Goal: Task Accomplishment & Management: Complete application form

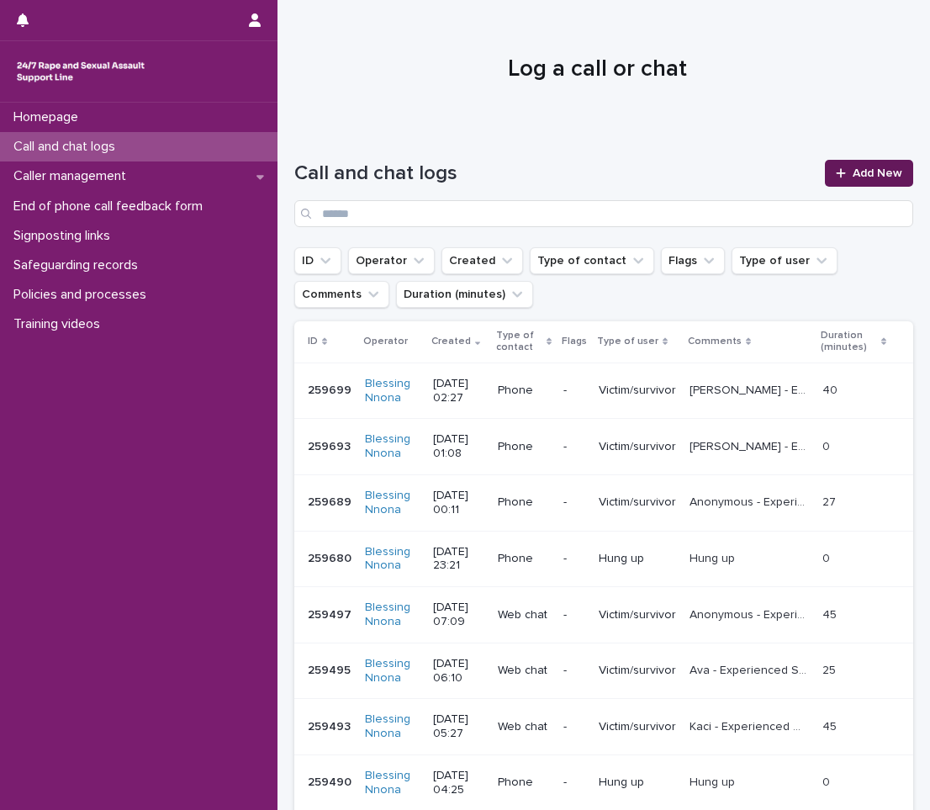
click at [858, 163] on link "Add New" at bounding box center [869, 173] width 88 height 27
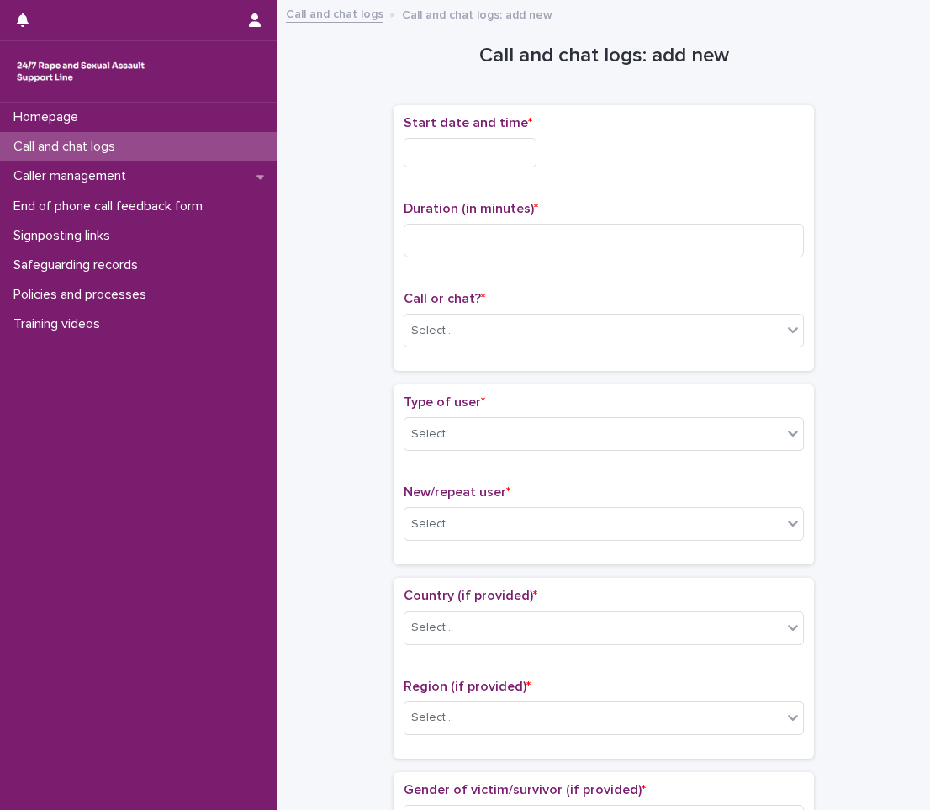
click at [506, 143] on input "text" at bounding box center [470, 152] width 133 height 29
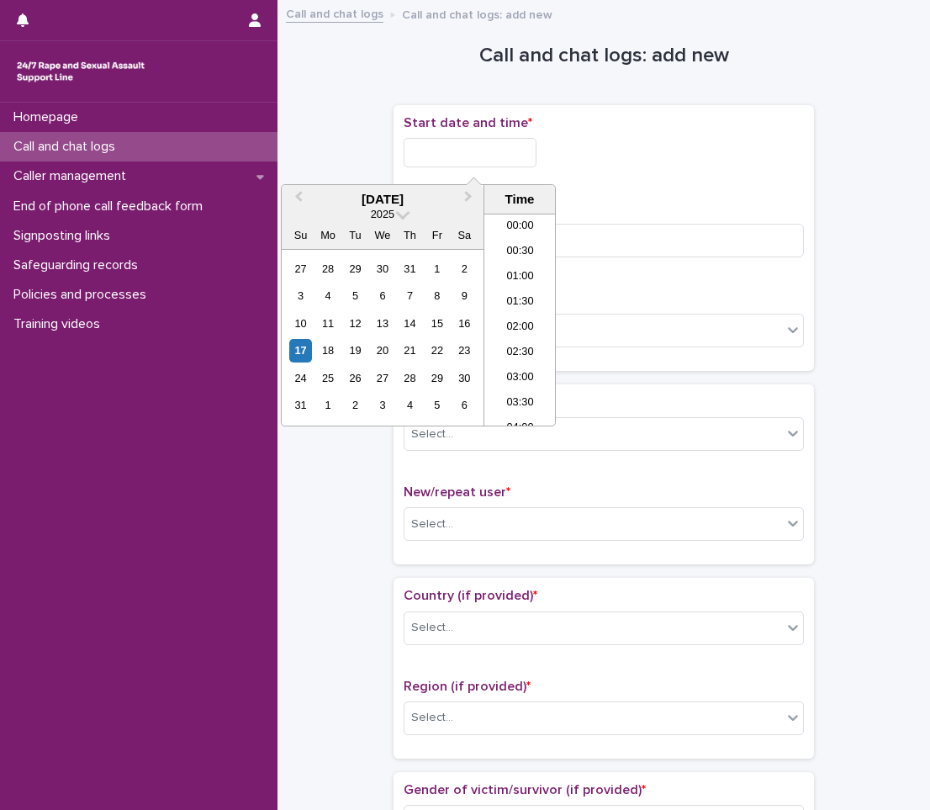
scroll to position [261, 0]
click at [304, 345] on div "17" at bounding box center [300, 350] width 23 height 23
click at [514, 265] on li "06:00" at bounding box center [521, 269] width 72 height 25
click at [496, 144] on input "**********" at bounding box center [470, 152] width 133 height 29
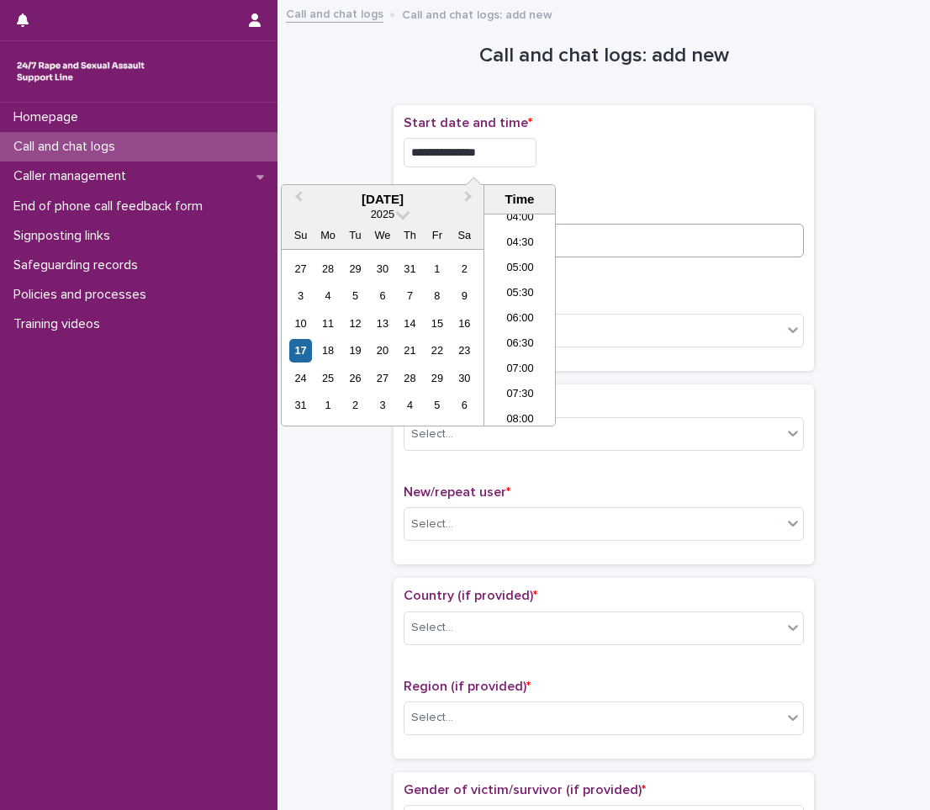
type input "**********"
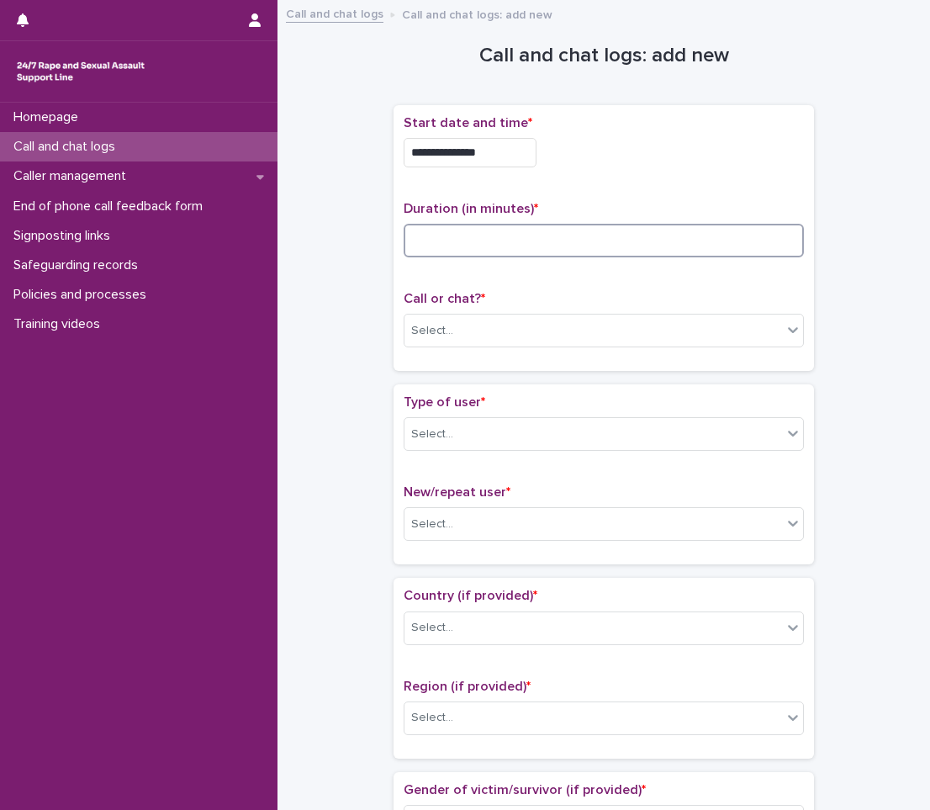
click at [577, 224] on input at bounding box center [604, 241] width 400 height 34
type input "**"
click at [507, 333] on div "Select..." at bounding box center [594, 331] width 378 height 28
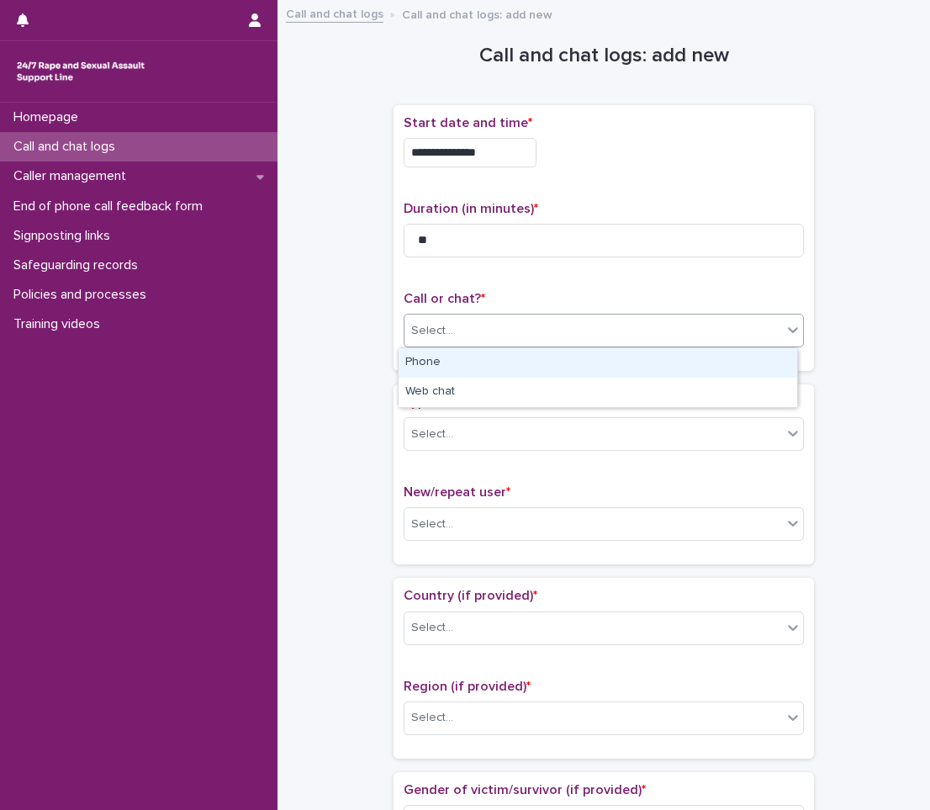
click at [518, 358] on div "Phone" at bounding box center [598, 362] width 399 height 29
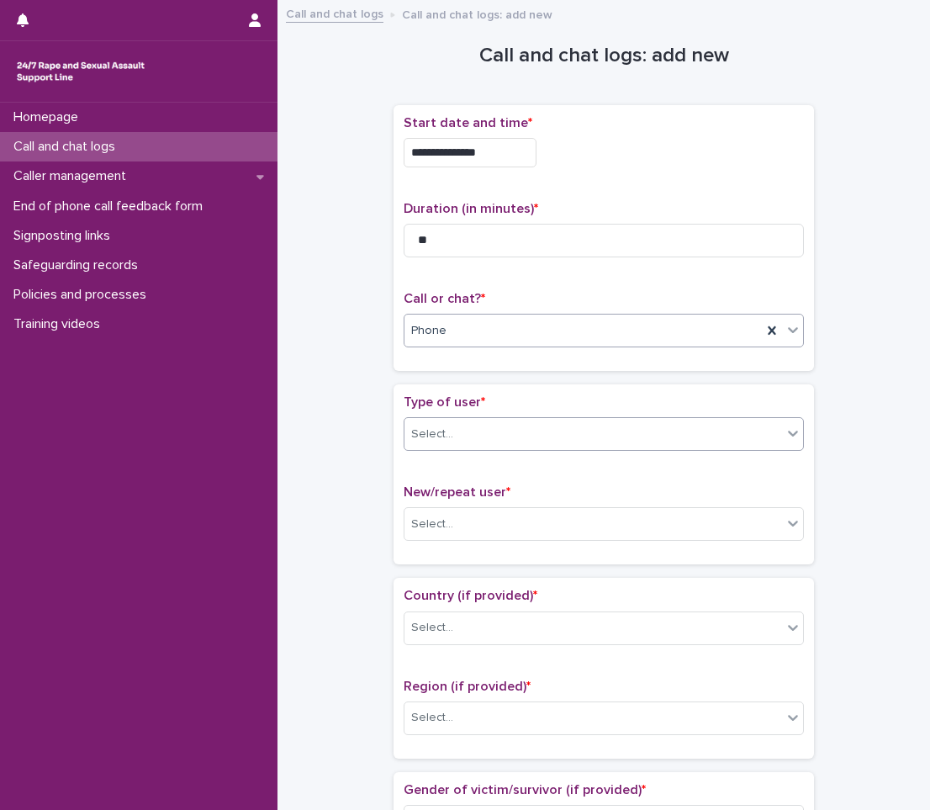
click at [488, 435] on div "Select..." at bounding box center [594, 435] width 378 height 28
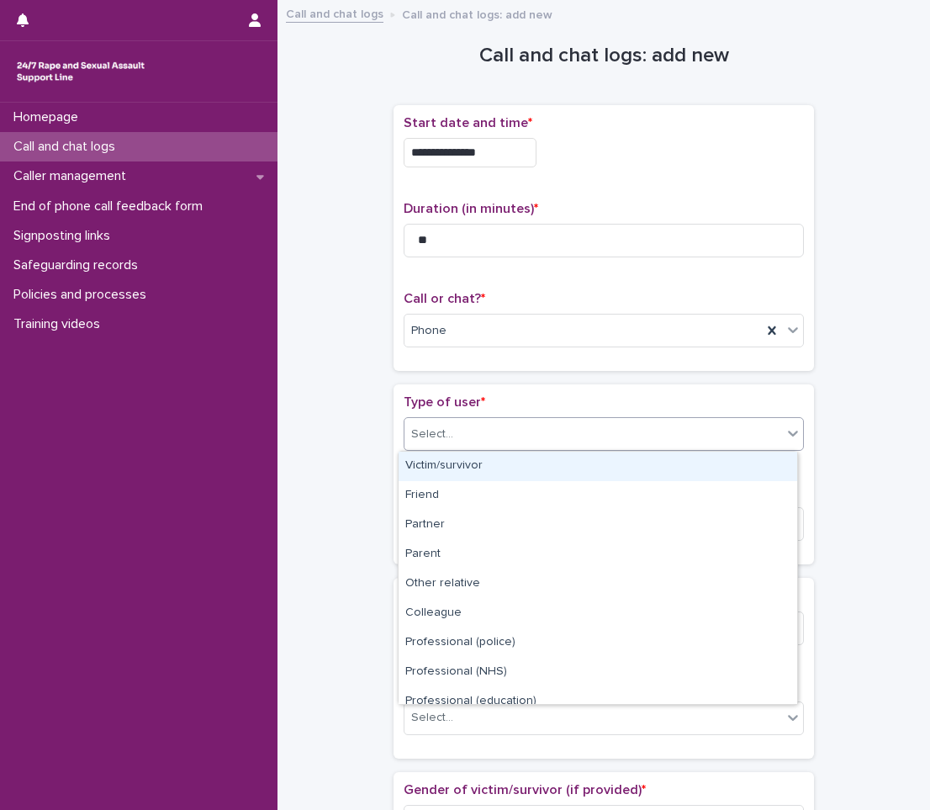
click at [481, 466] on div "Victim/survivor" at bounding box center [598, 466] width 399 height 29
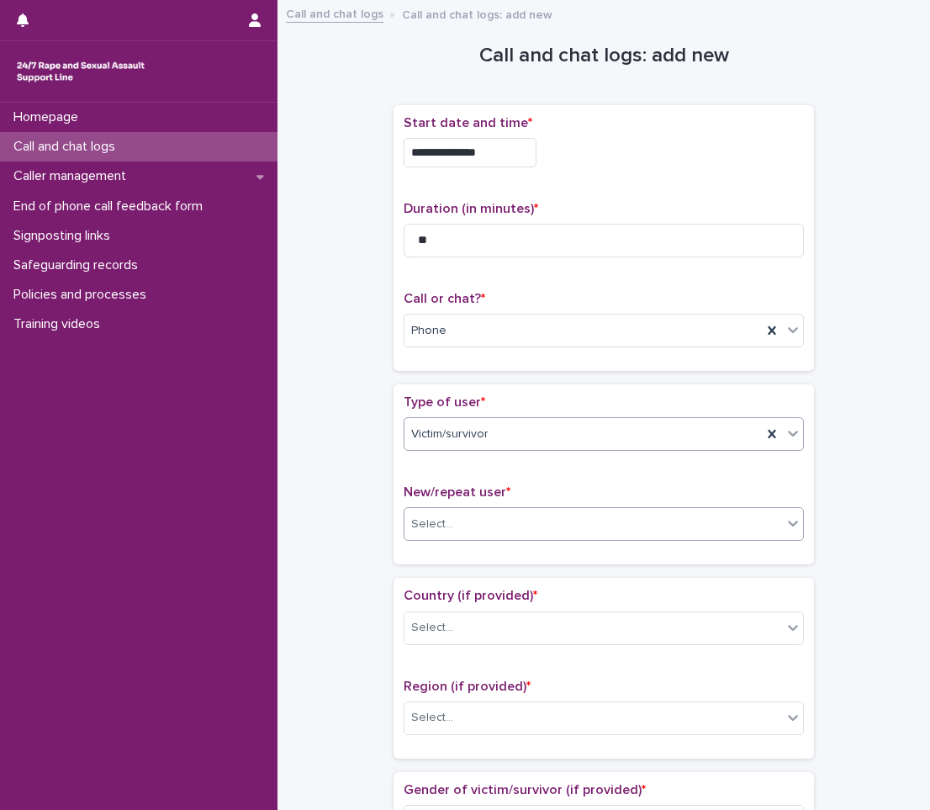
click at [469, 515] on div "Select..." at bounding box center [594, 525] width 378 height 28
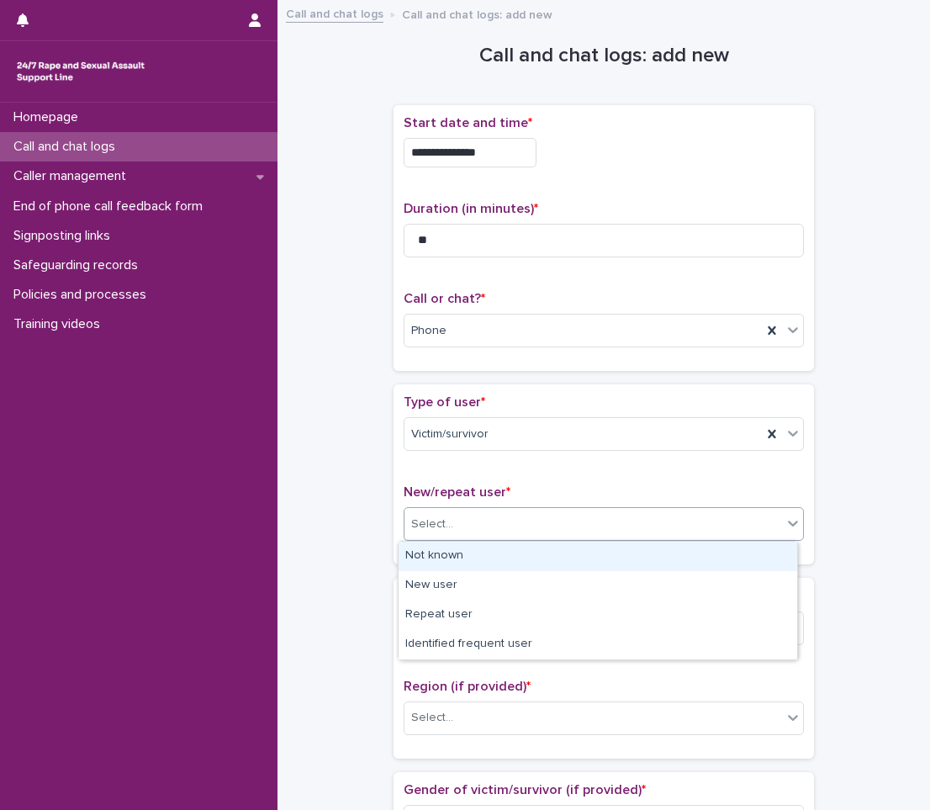
click at [606, 568] on div "Not known" at bounding box center [598, 556] width 399 height 29
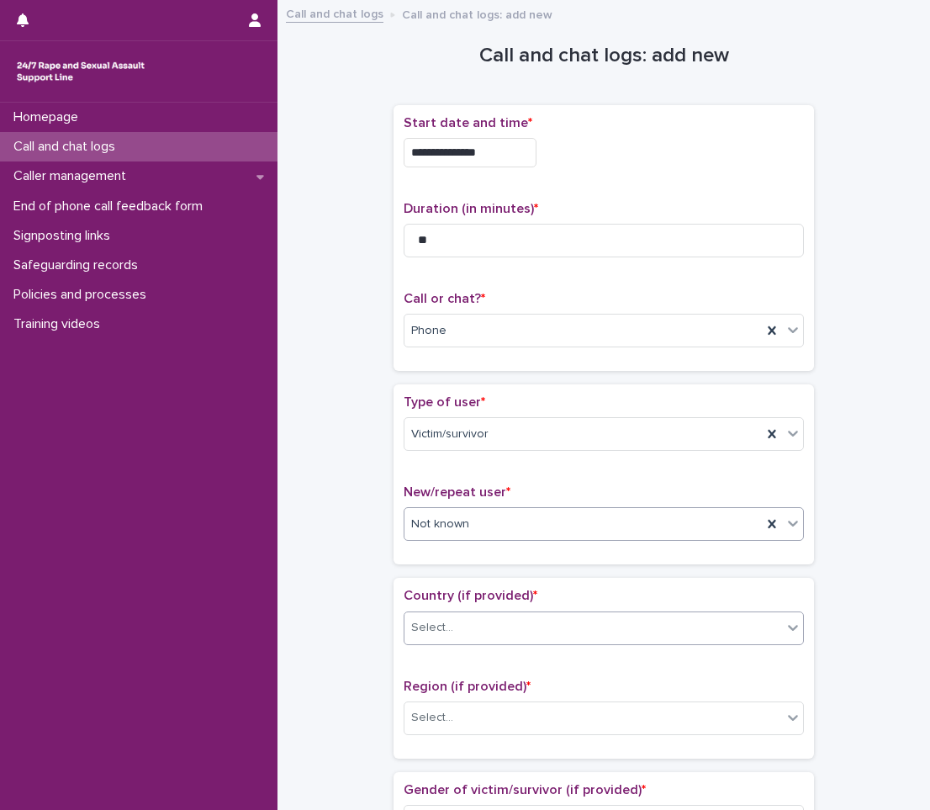
click at [592, 628] on div "Select..." at bounding box center [594, 628] width 378 height 28
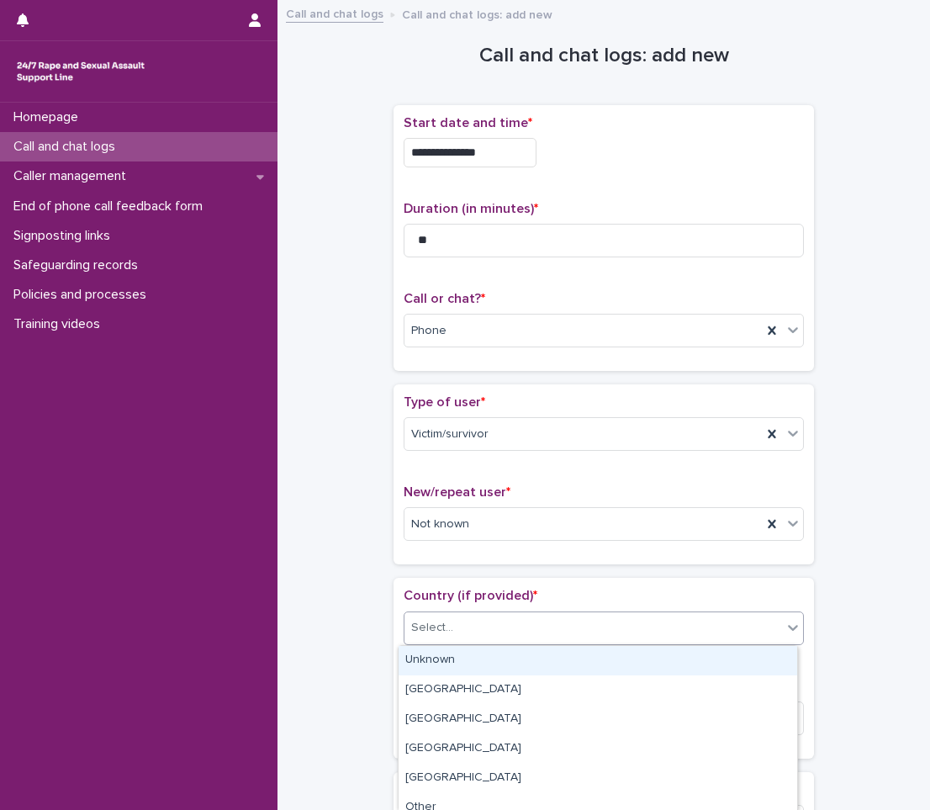
click at [505, 665] on div "Unknown" at bounding box center [598, 660] width 399 height 29
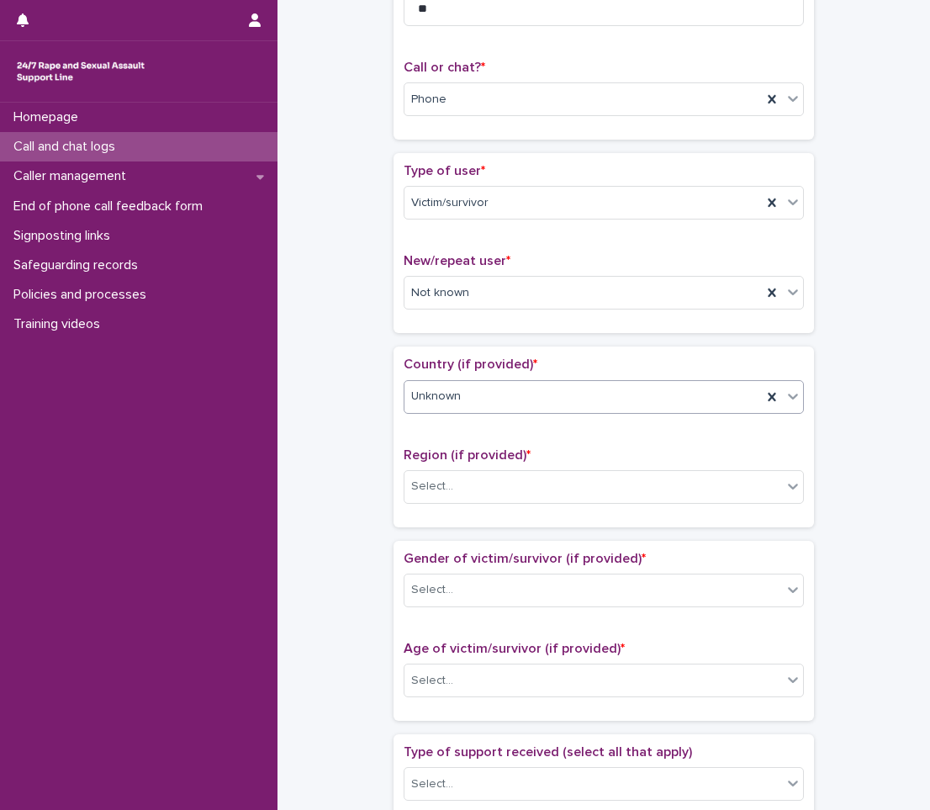
scroll to position [252, 0]
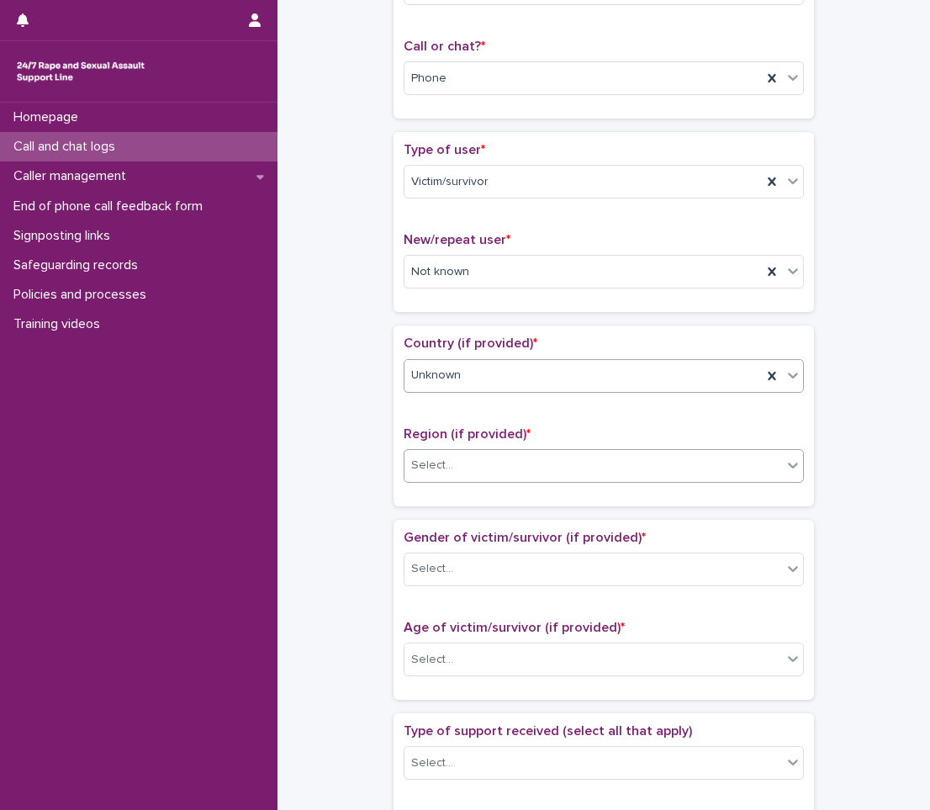
click at [556, 456] on div "Select..." at bounding box center [594, 466] width 378 height 28
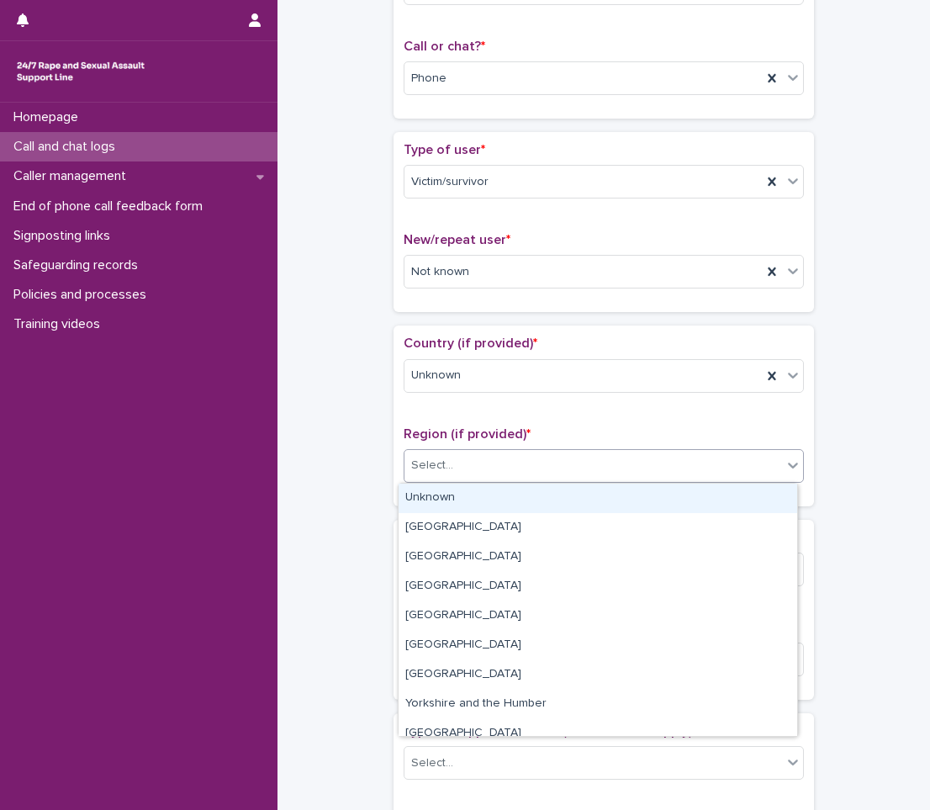
click at [501, 495] on div "Unknown" at bounding box center [598, 498] width 399 height 29
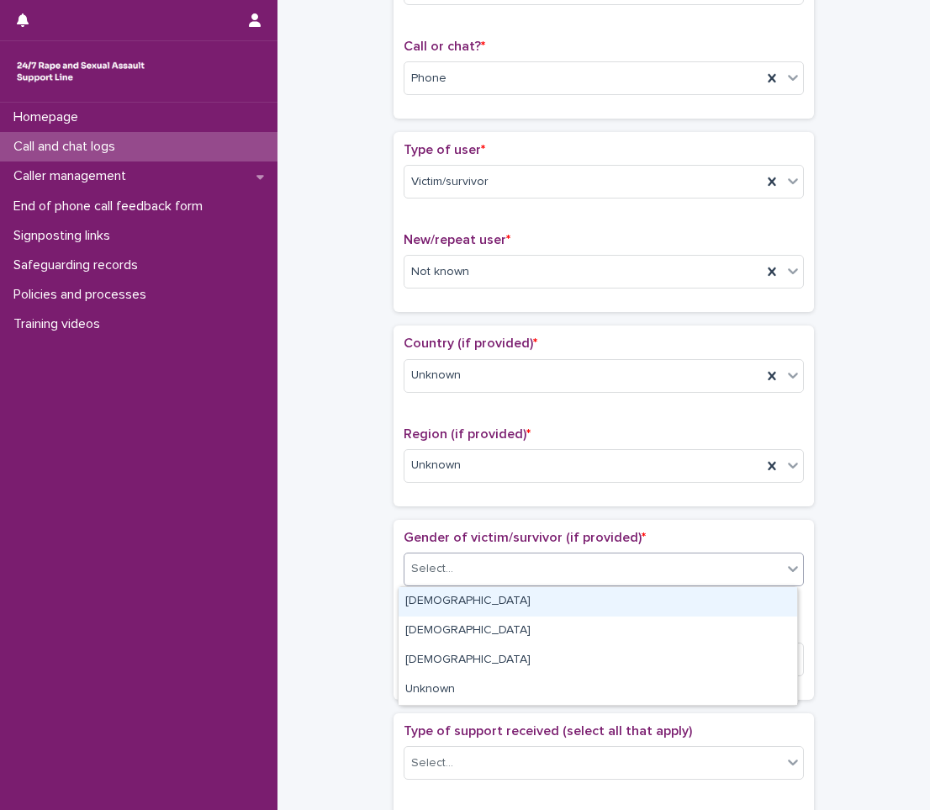
click at [494, 558] on div "Select..." at bounding box center [594, 569] width 378 height 28
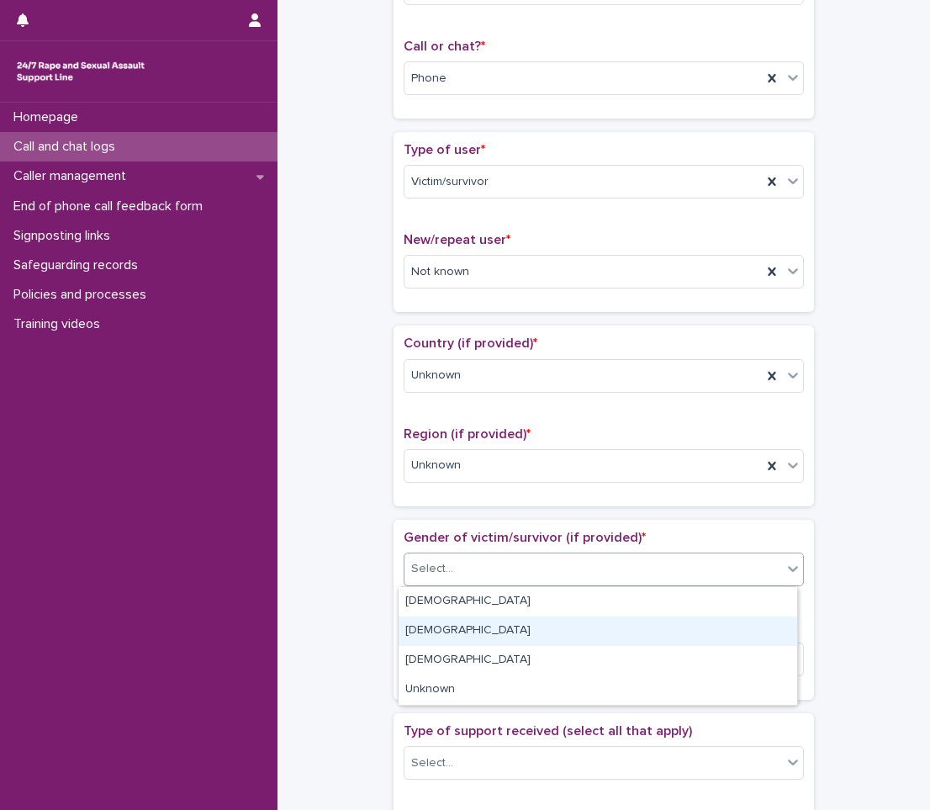
click at [460, 623] on div "[DEMOGRAPHIC_DATA]" at bounding box center [598, 631] width 399 height 29
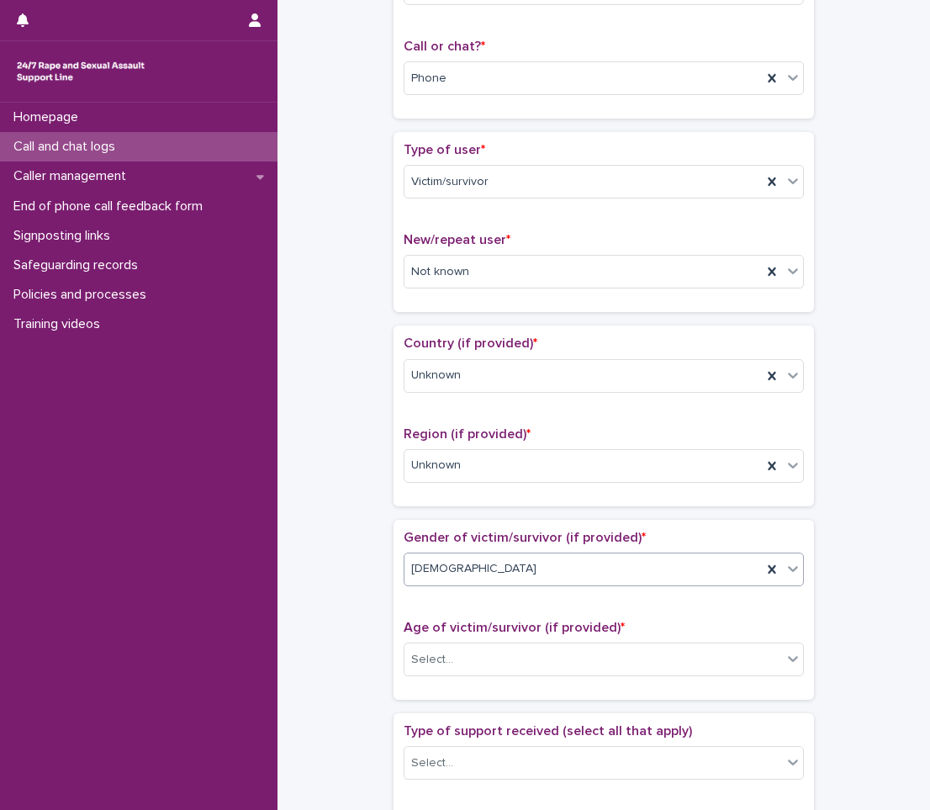
click at [782, 563] on span at bounding box center [782, 569] width 1 height 19
click at [764, 563] on icon at bounding box center [772, 569] width 17 height 17
click at [763, 570] on div "Select..." at bounding box center [594, 569] width 378 height 28
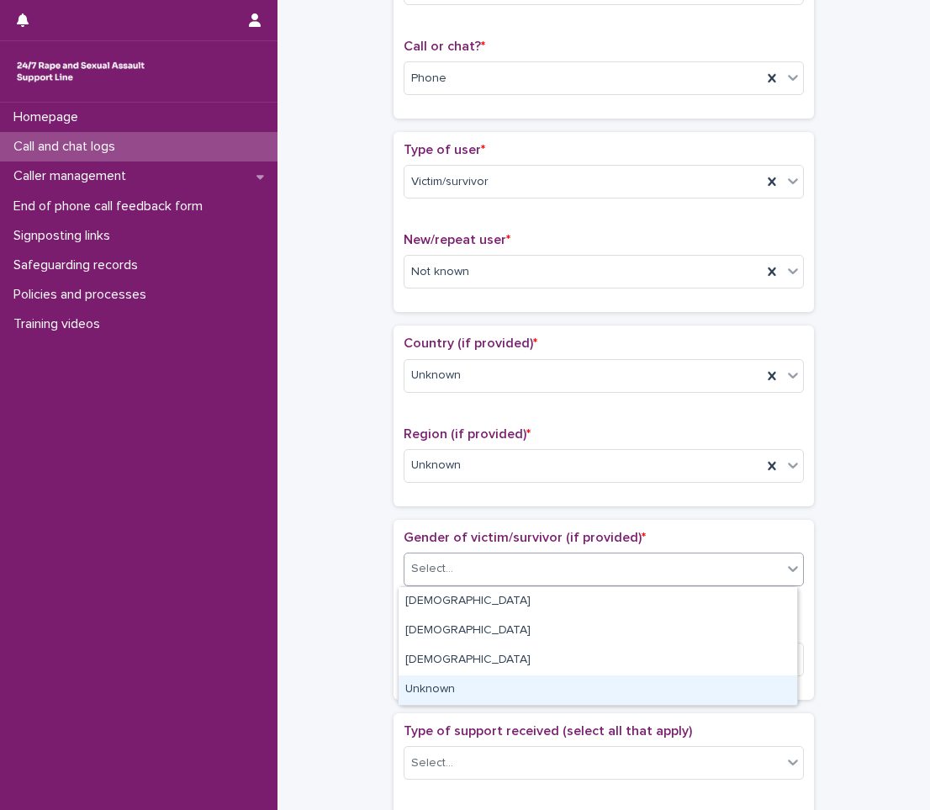
click at [526, 678] on div "Unknown" at bounding box center [598, 690] width 399 height 29
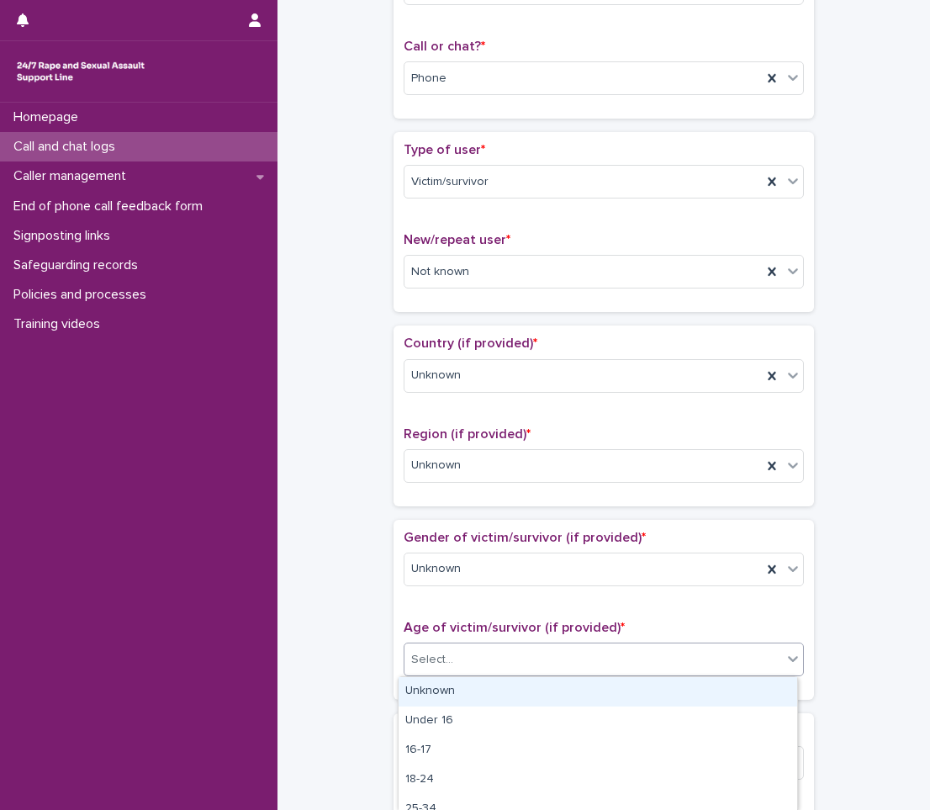
click at [533, 648] on div "Select..." at bounding box center [594, 660] width 378 height 28
click at [515, 689] on div "Unknown" at bounding box center [598, 691] width 399 height 29
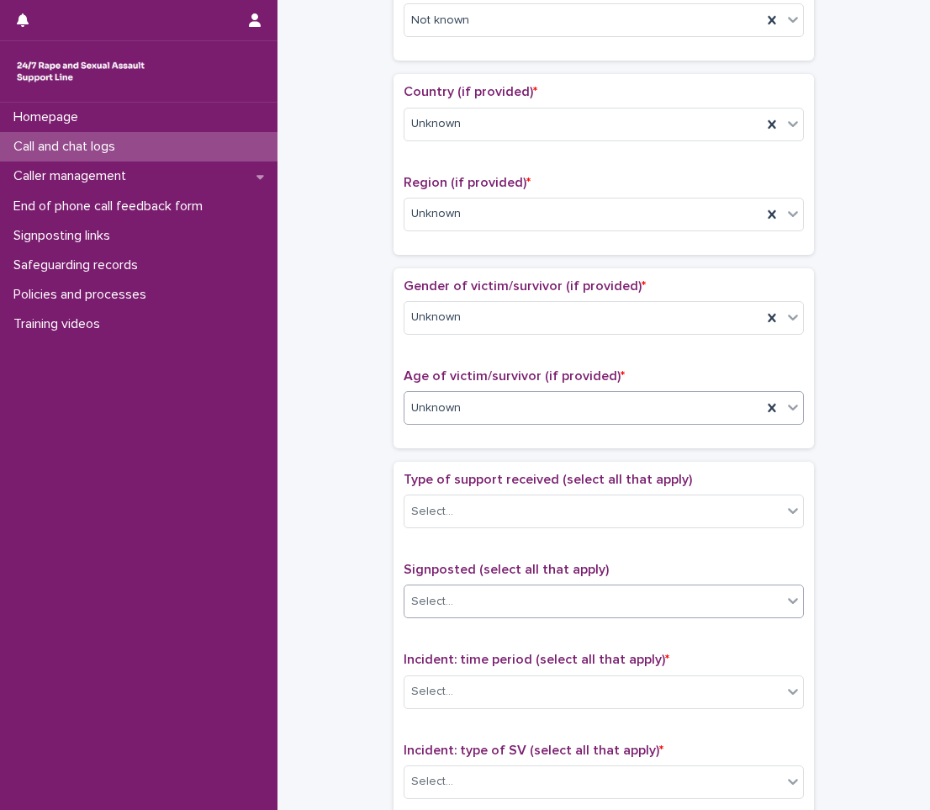
scroll to position [505, 0]
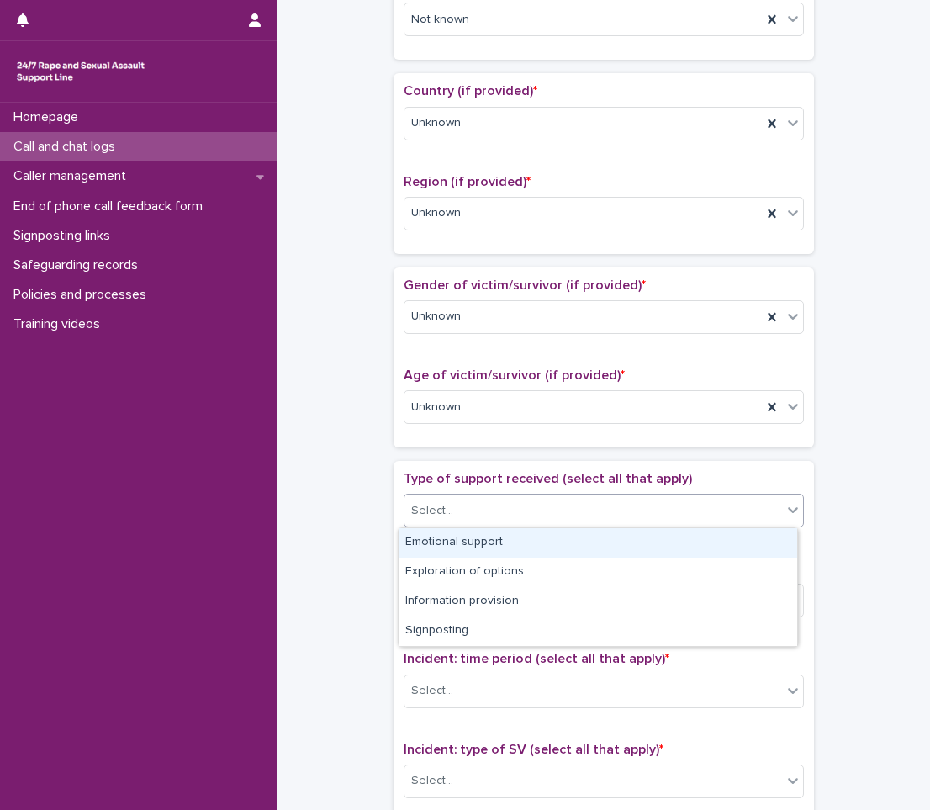
click at [593, 497] on div "Select..." at bounding box center [594, 511] width 378 height 28
click at [568, 544] on div "Emotional support" at bounding box center [598, 542] width 399 height 29
click at [791, 520] on div at bounding box center [793, 510] width 20 height 30
click at [737, 543] on div "Exploration of options" at bounding box center [598, 542] width 399 height 29
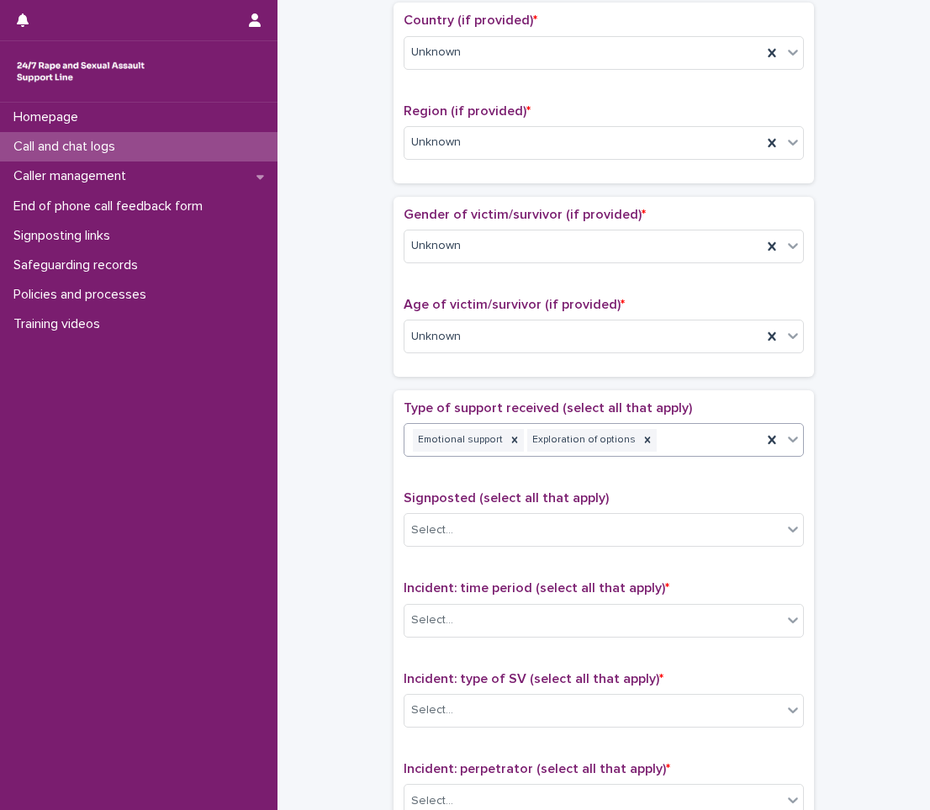
scroll to position [673, 0]
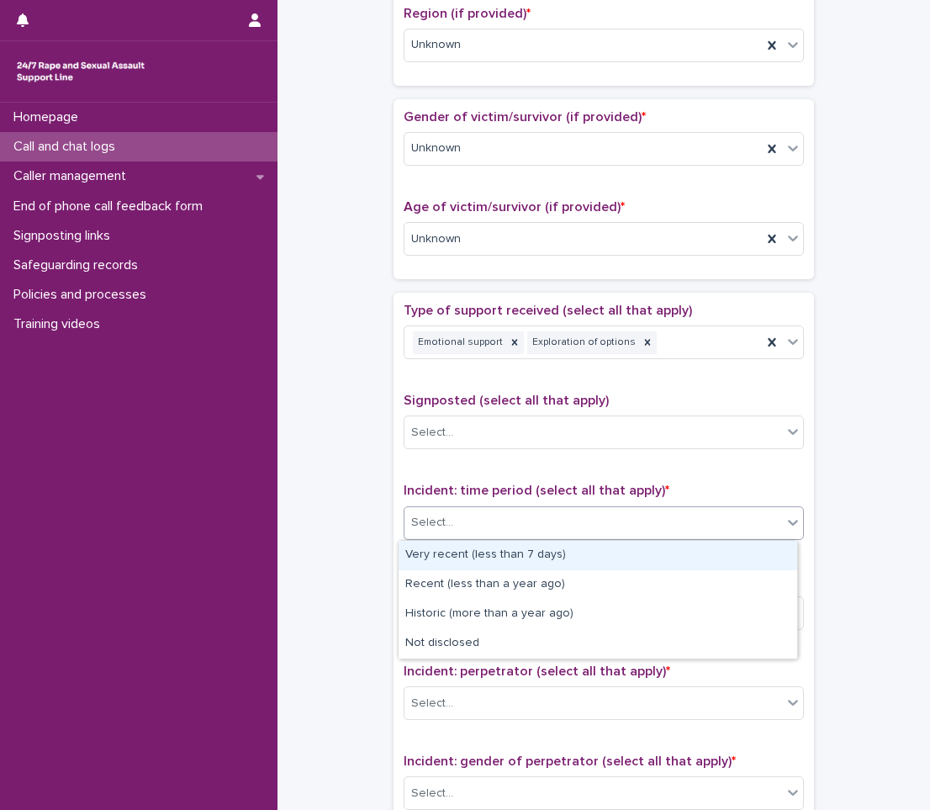
click at [564, 507] on div "Select..." at bounding box center [604, 523] width 400 height 34
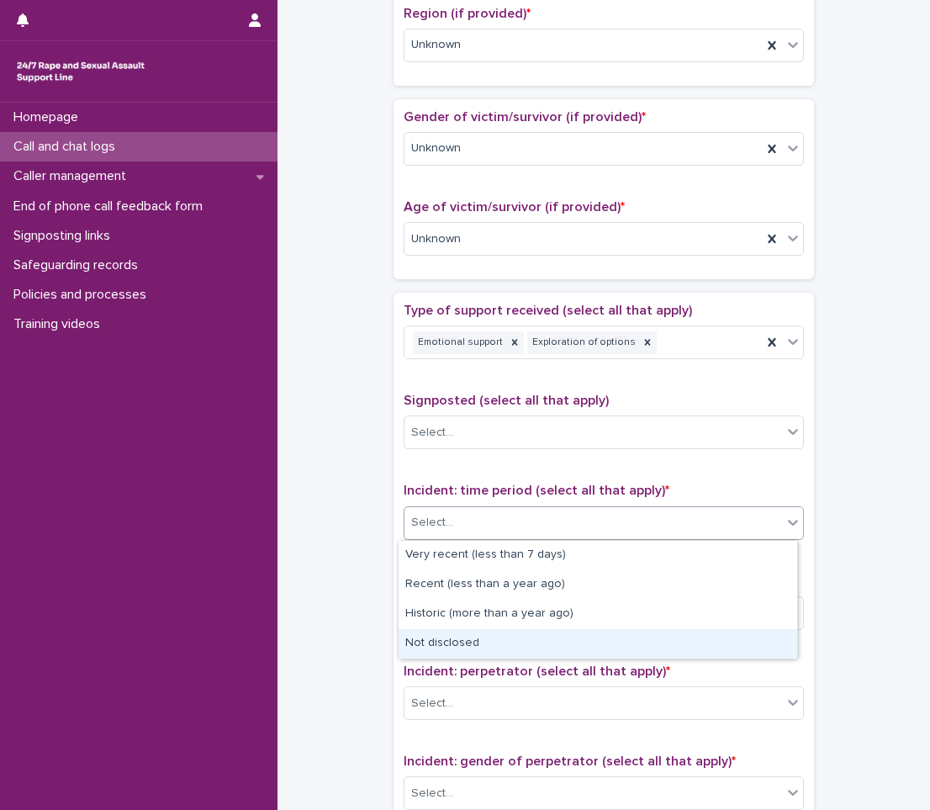
click at [454, 649] on div "Not disclosed" at bounding box center [598, 643] width 399 height 29
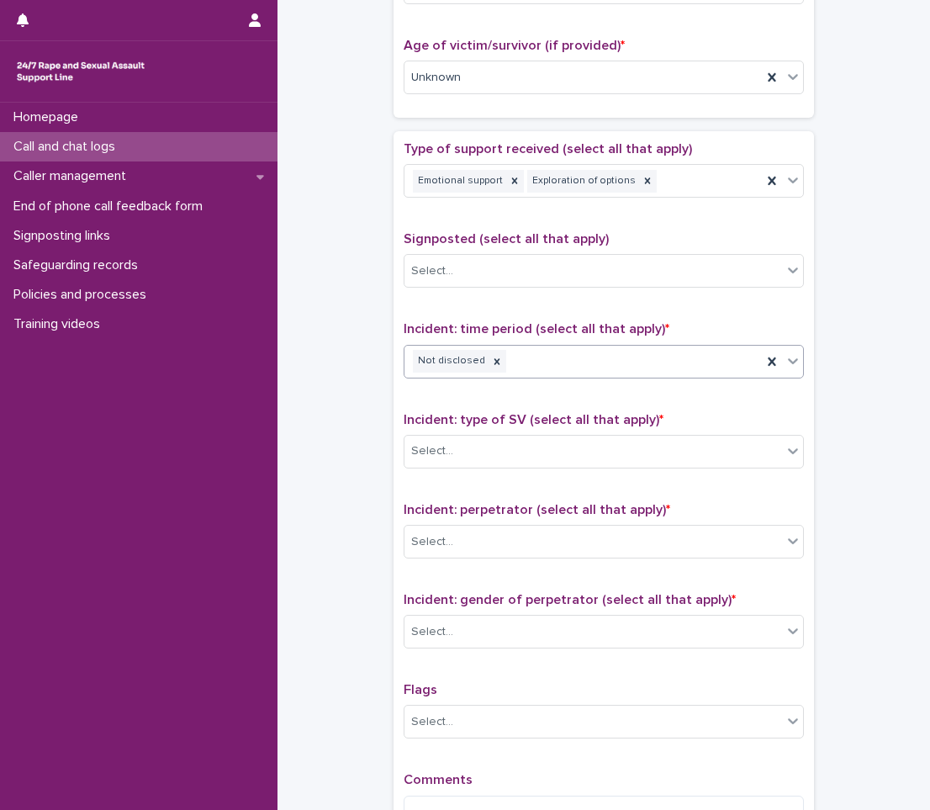
scroll to position [841, 0]
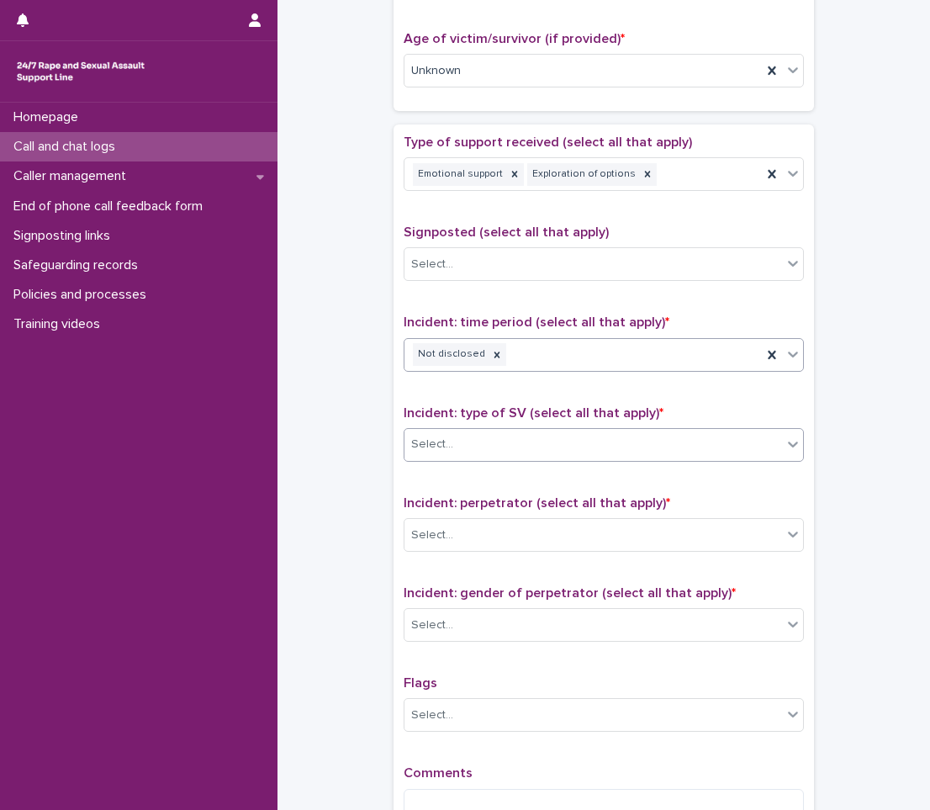
click at [539, 442] on div "Select..." at bounding box center [594, 445] width 378 height 28
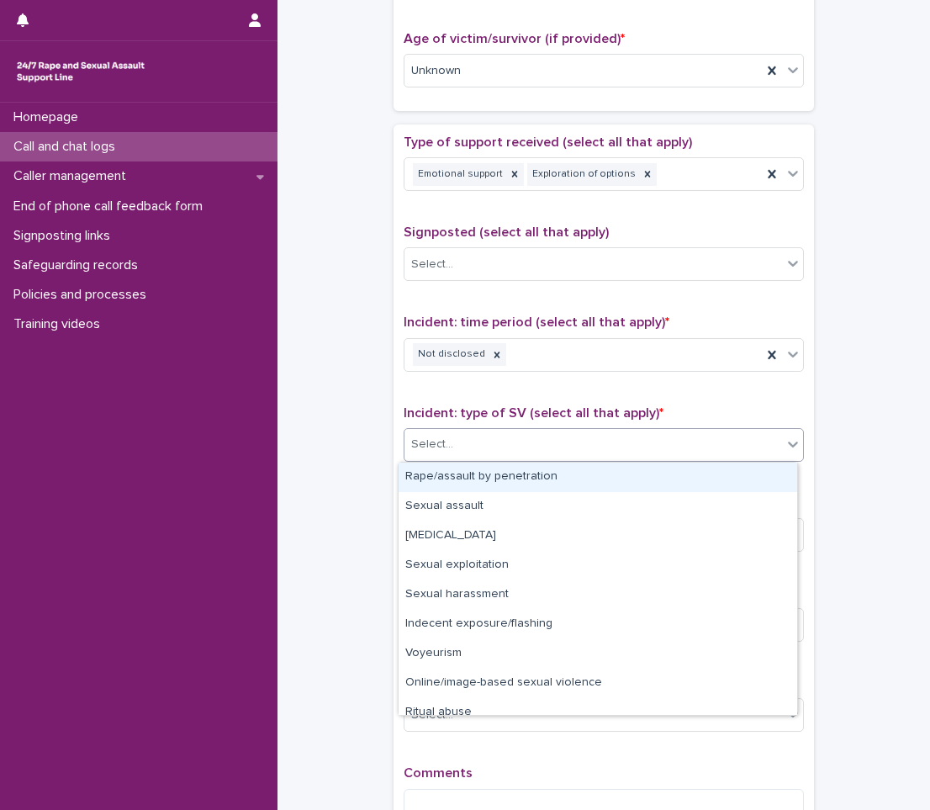
click at [534, 480] on div "Rape/assault by penetration" at bounding box center [598, 477] width 399 height 29
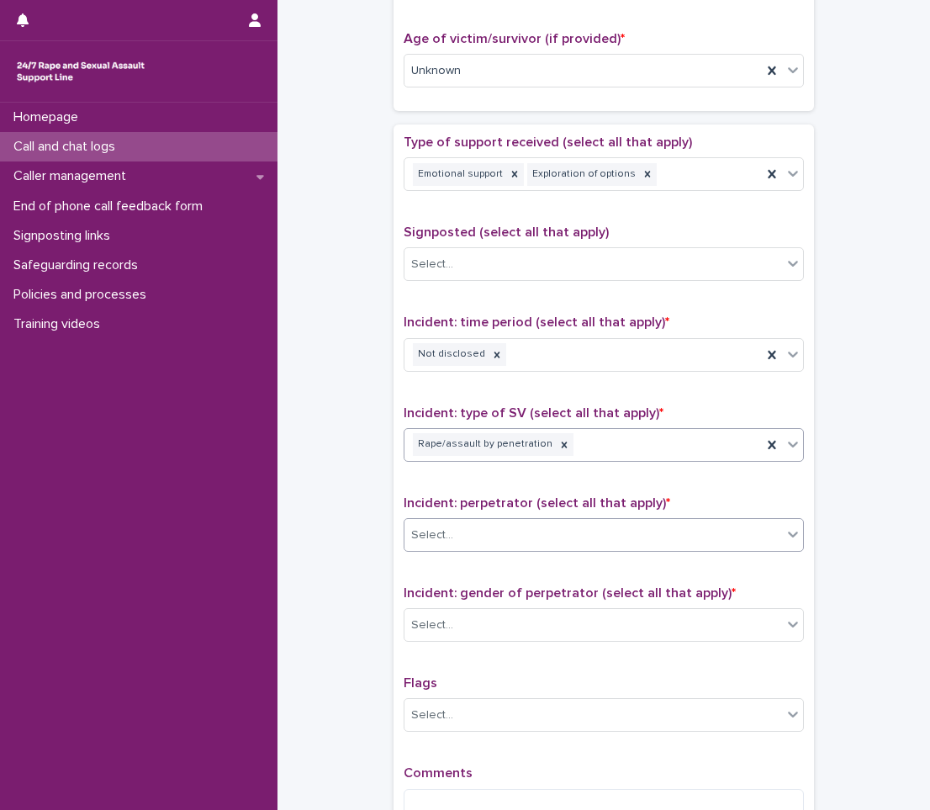
click at [504, 536] on div "Select..." at bounding box center [594, 536] width 378 height 28
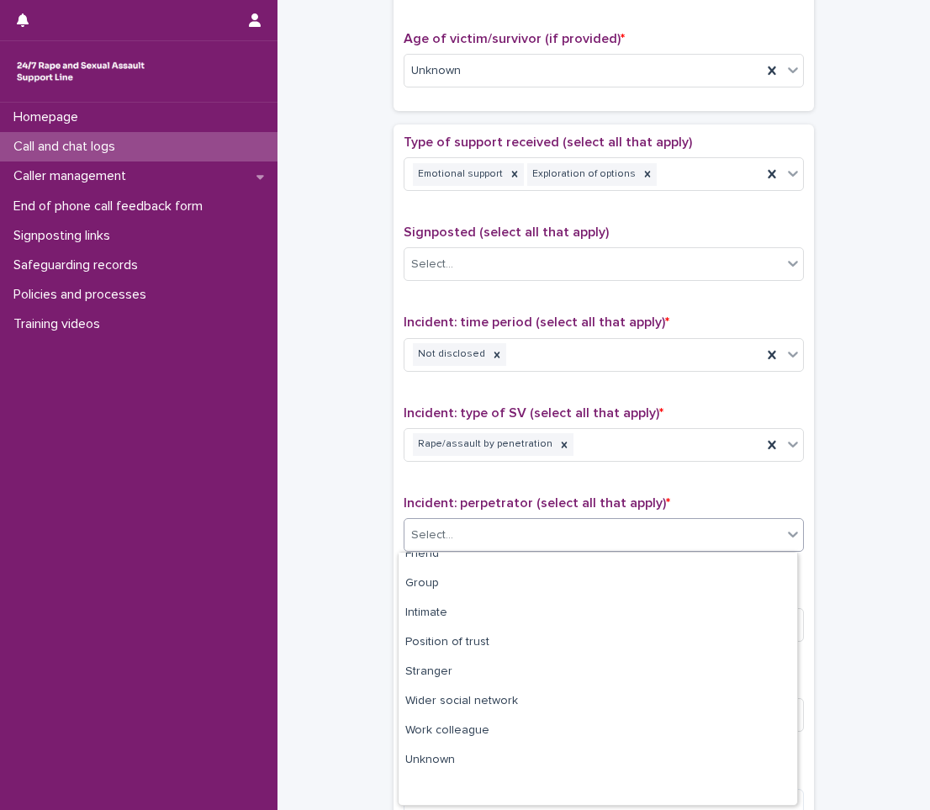
scroll to position [0, 0]
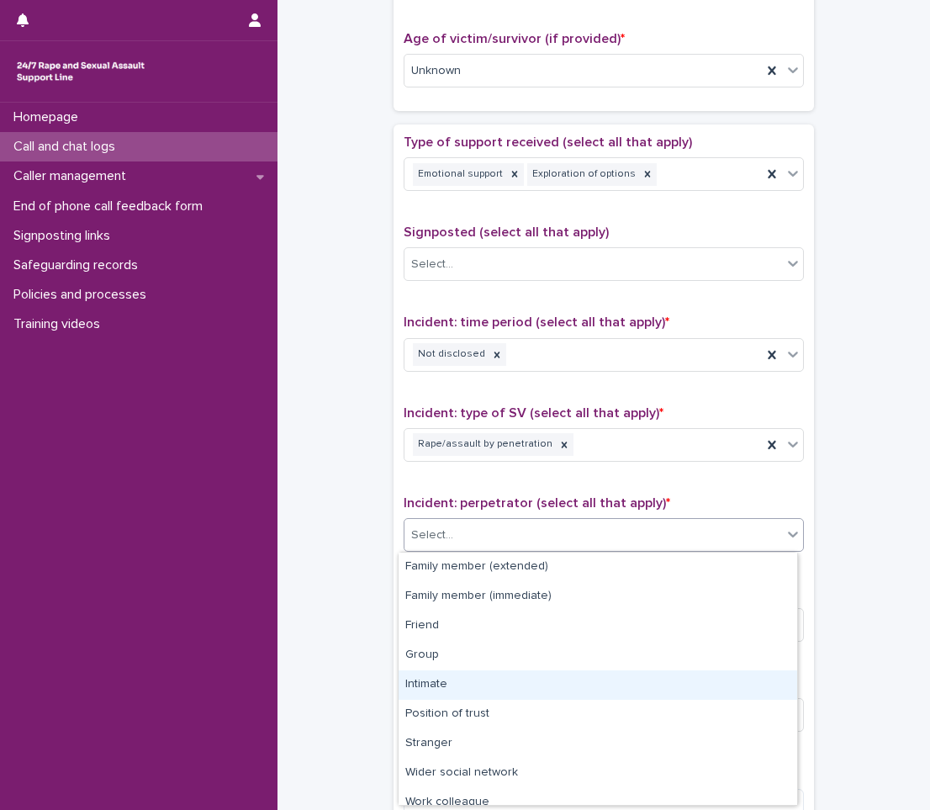
click at [691, 695] on div "Intimate" at bounding box center [598, 684] width 399 height 29
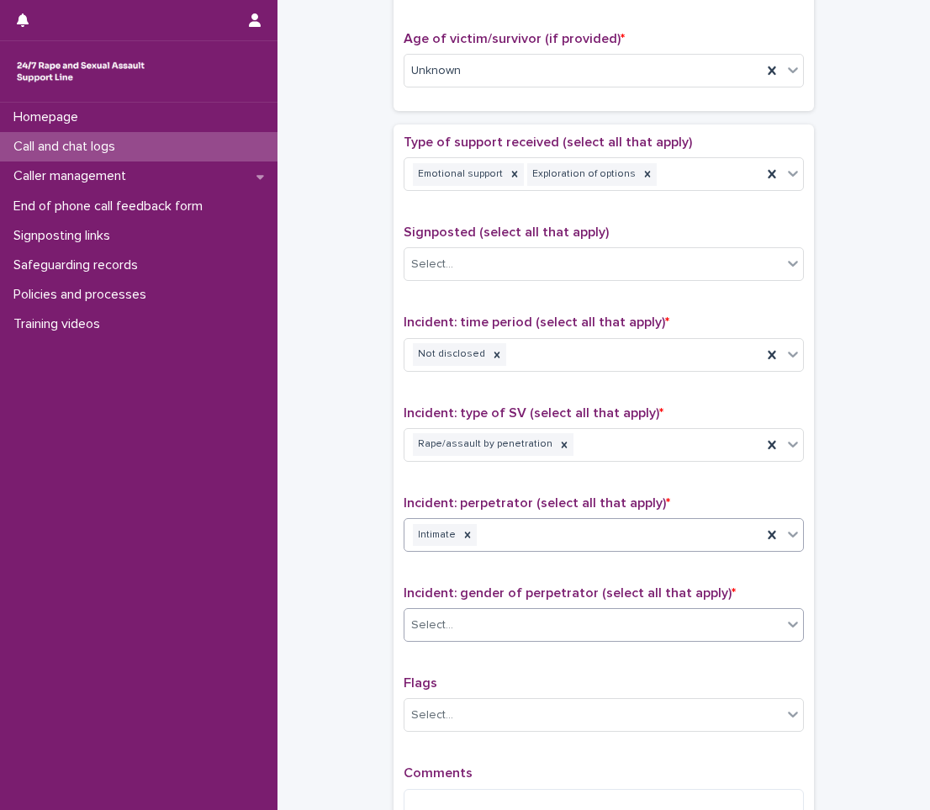
click at [723, 632] on div "Select..." at bounding box center [594, 626] width 378 height 28
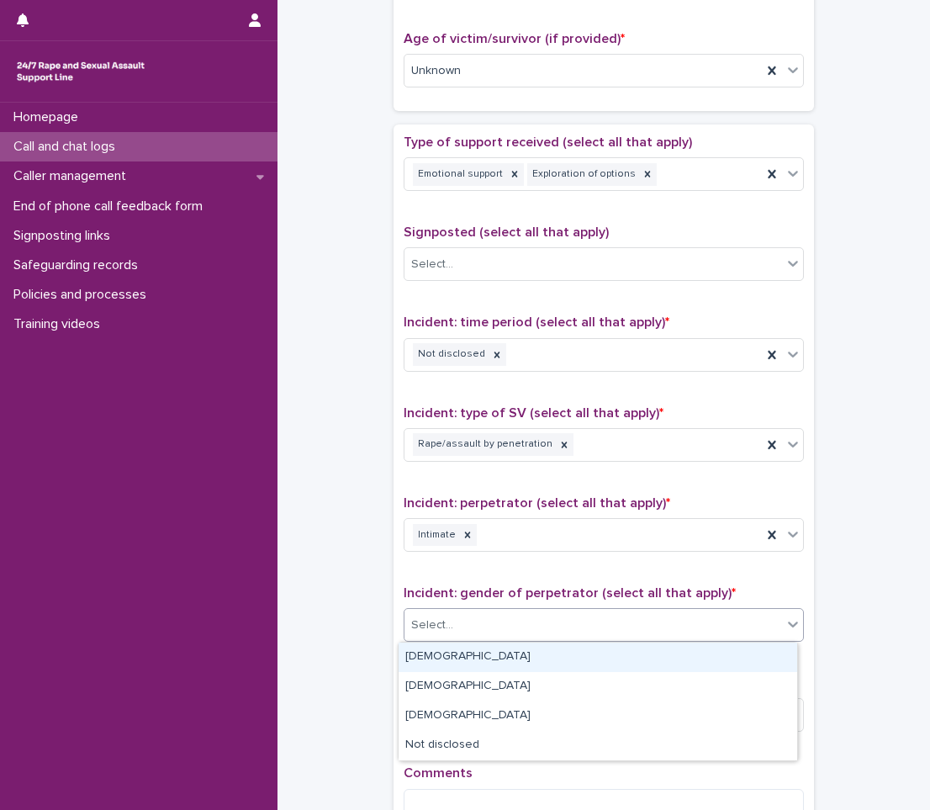
click at [686, 654] on div "[DEMOGRAPHIC_DATA]" at bounding box center [598, 657] width 399 height 29
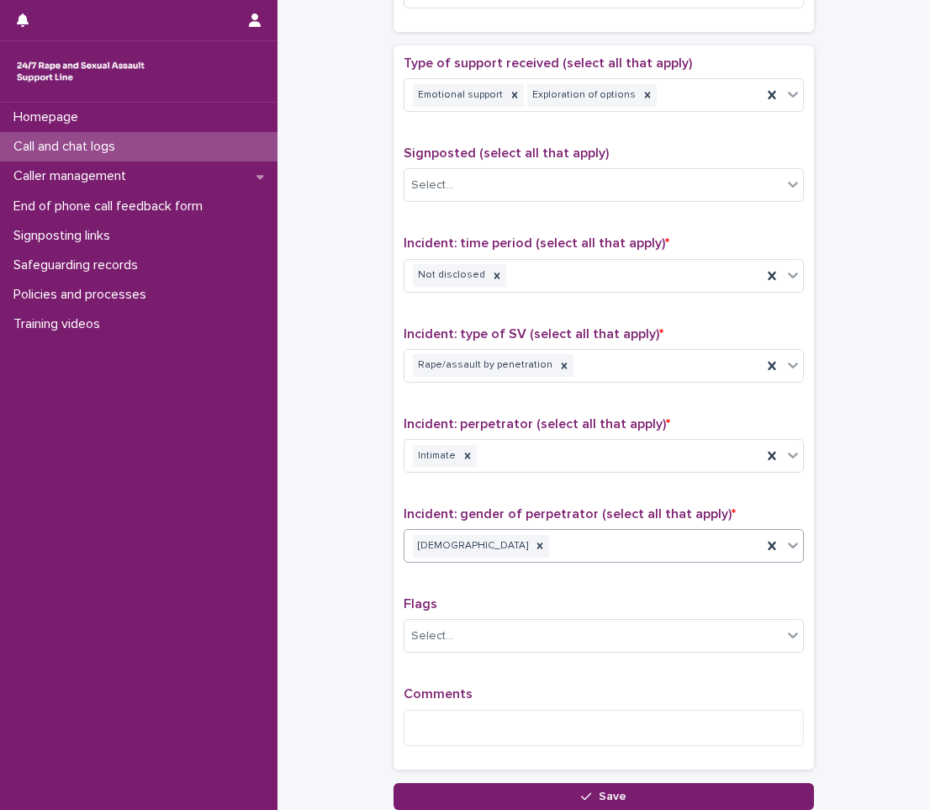
scroll to position [1009, 0]
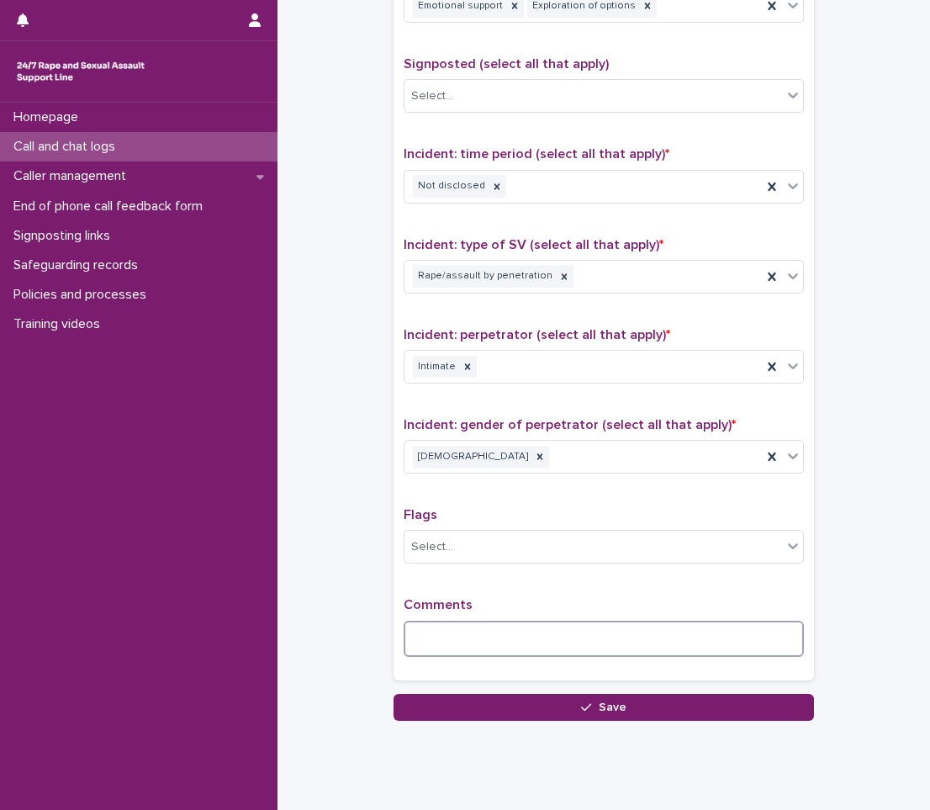
click at [663, 635] on textarea at bounding box center [604, 639] width 400 height 36
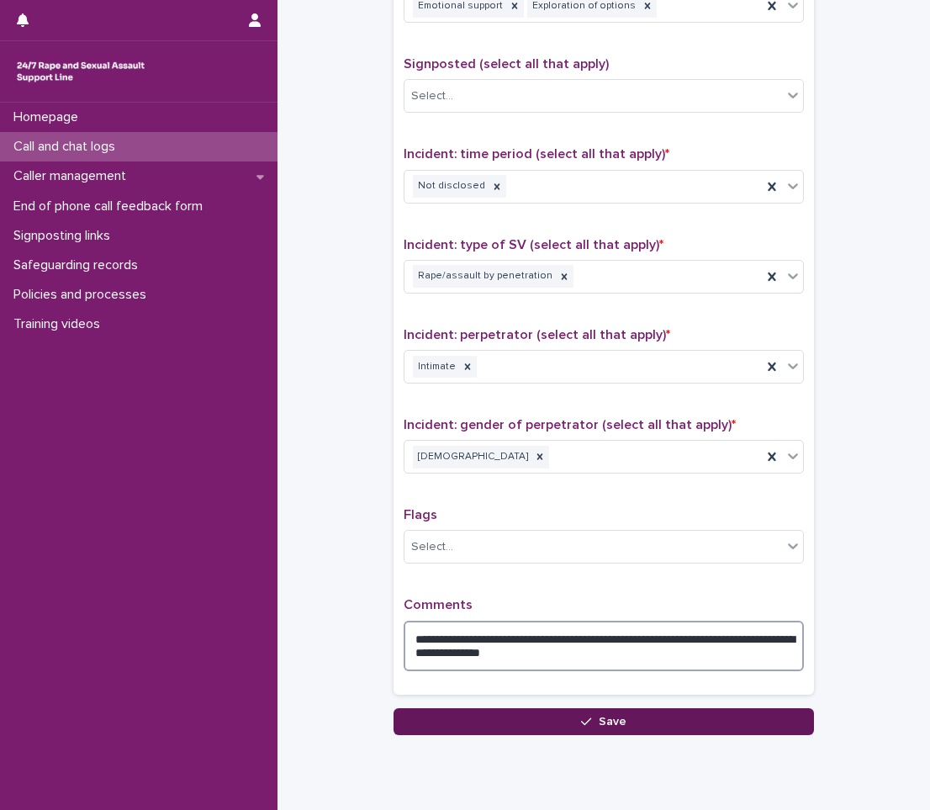
type textarea "**********"
click at [625, 716] on button "Save" at bounding box center [604, 721] width 421 height 27
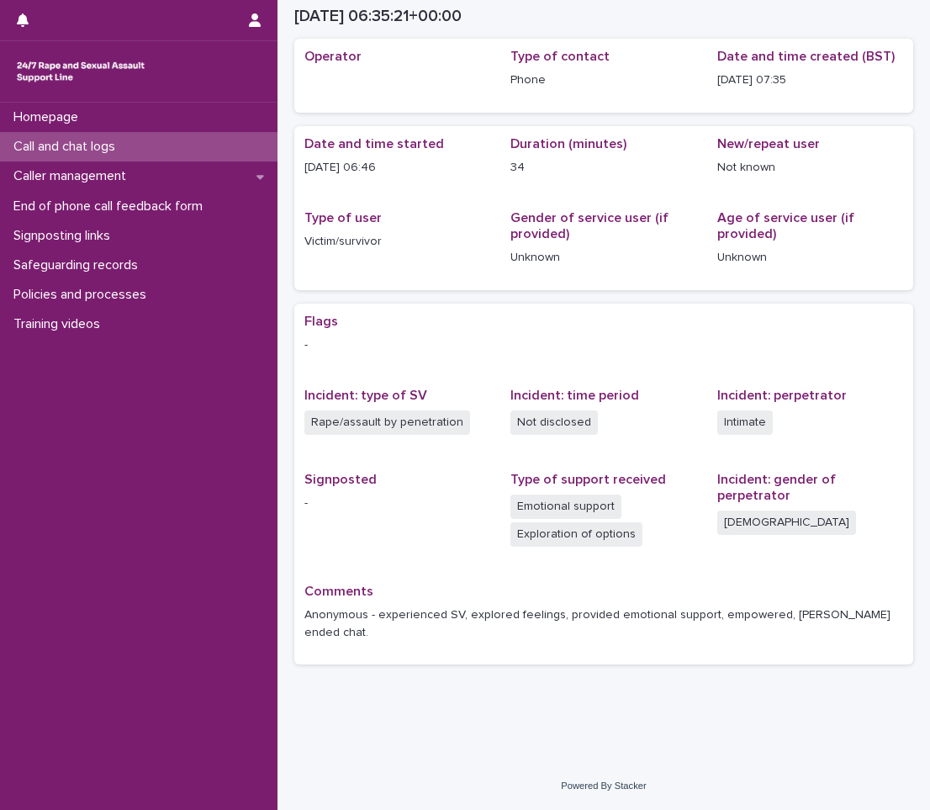
scroll to position [45, 0]
